Goal: Transaction & Acquisition: Obtain resource

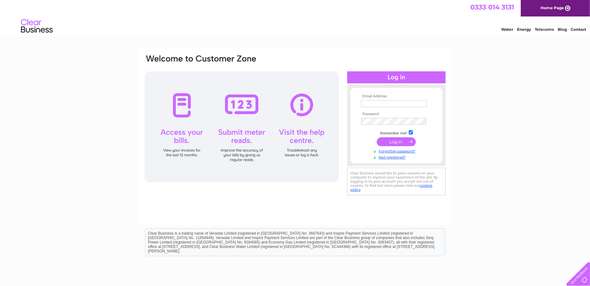
click at [375, 103] on input "text" at bounding box center [393, 103] width 65 height 7
drag, startPoint x: 425, startPoint y: 104, endPoint x: 373, endPoint y: 104, distance: 52.4
click at [373, 104] on input "office@robforrest.co.uk" at bounding box center [394, 104] width 66 height 8
type input "o"
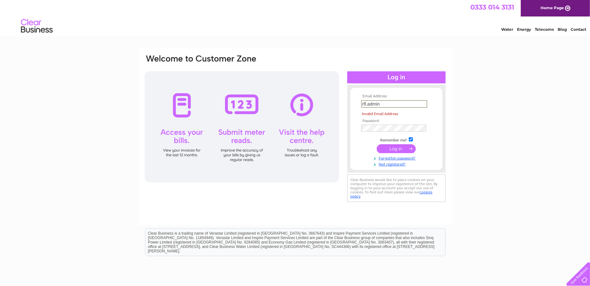
click at [389, 106] on input "rfl.admin" at bounding box center [394, 104] width 66 height 8
type input "rfl.admin@farming.me.uk"
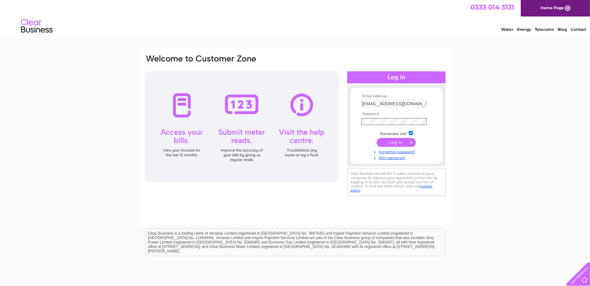
click at [385, 140] on input "submit" at bounding box center [396, 142] width 39 height 9
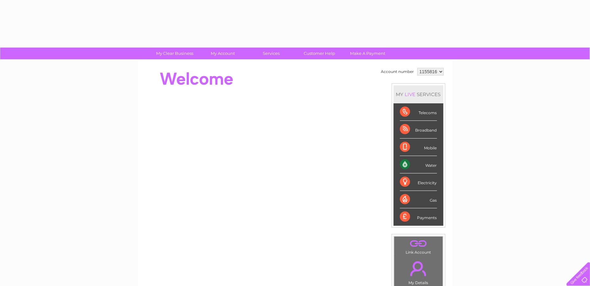
click at [429, 164] on div "Water" at bounding box center [418, 164] width 37 height 17
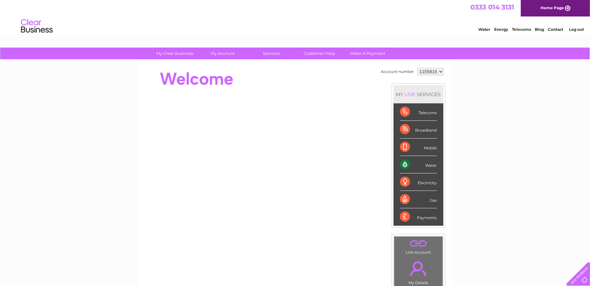
click at [404, 165] on div "Water" at bounding box center [418, 164] width 37 height 17
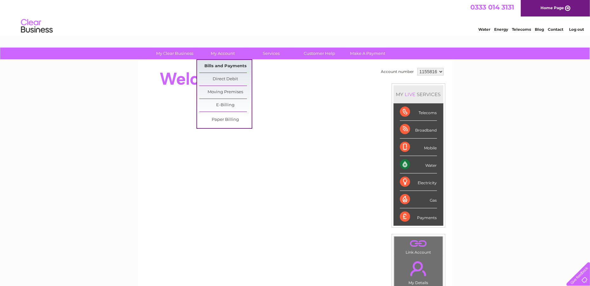
click at [224, 66] on link "Bills and Payments" at bounding box center [225, 66] width 52 height 13
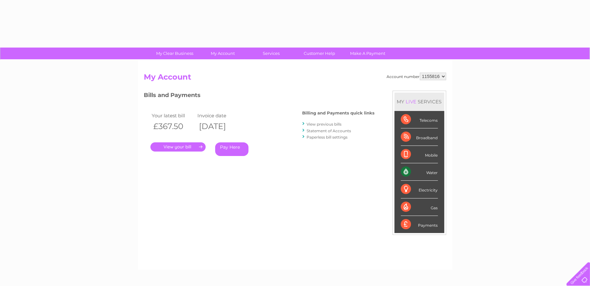
click at [173, 147] on link "." at bounding box center [177, 147] width 55 height 9
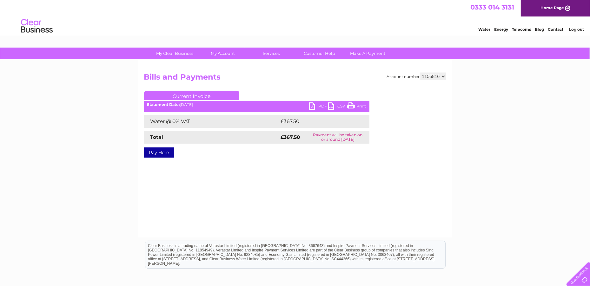
click at [312, 105] on link "PDF" at bounding box center [318, 107] width 19 height 9
drag, startPoint x: 504, startPoint y: 118, endPoint x: 497, endPoint y: 120, distance: 7.5
click at [504, 118] on div "My Clear Business Login Details My Details My Preferences Link Account My Accou…" at bounding box center [295, 197] width 590 height 299
click at [317, 106] on link "PDF" at bounding box center [318, 107] width 19 height 9
click at [360, 104] on link "Print" at bounding box center [356, 107] width 19 height 9
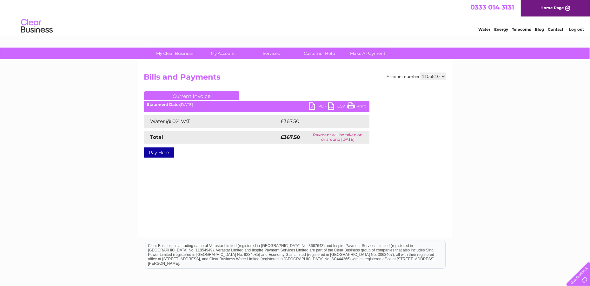
click at [313, 107] on link "PDF" at bounding box center [318, 107] width 19 height 9
click at [577, 29] on link "Log out" at bounding box center [576, 29] width 15 height 5
